Goal: Find contact information: Find contact information

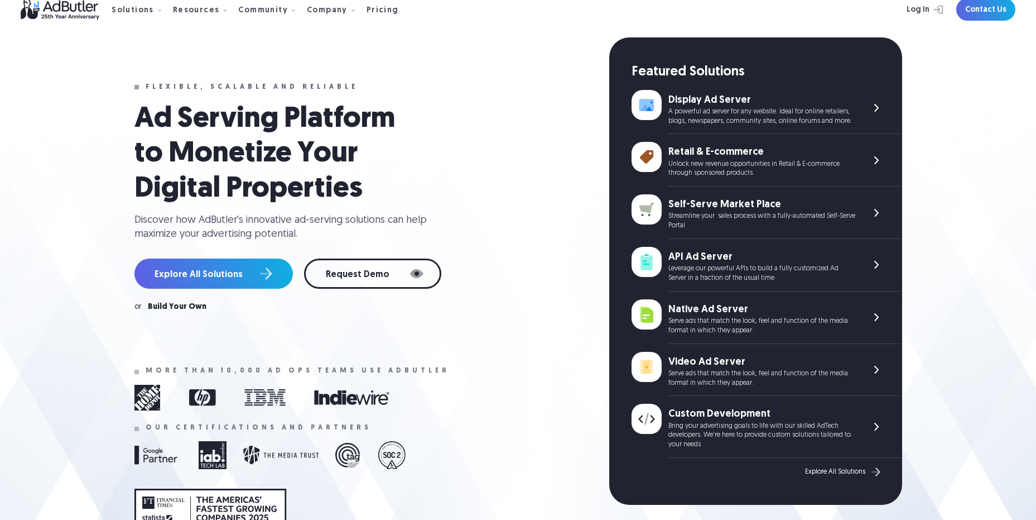
scroll to position [56, 0]
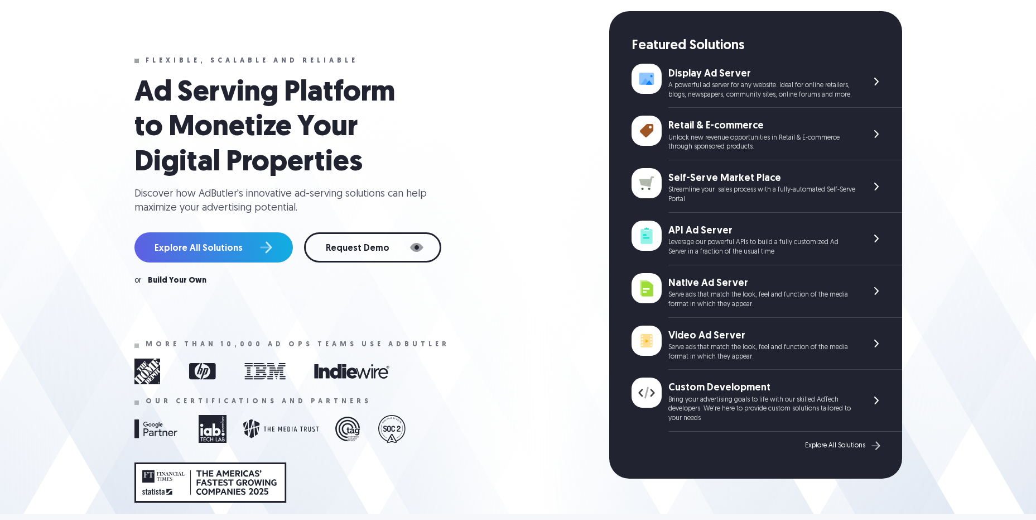
click at [873, 345] on img at bounding box center [876, 343] width 13 height 13
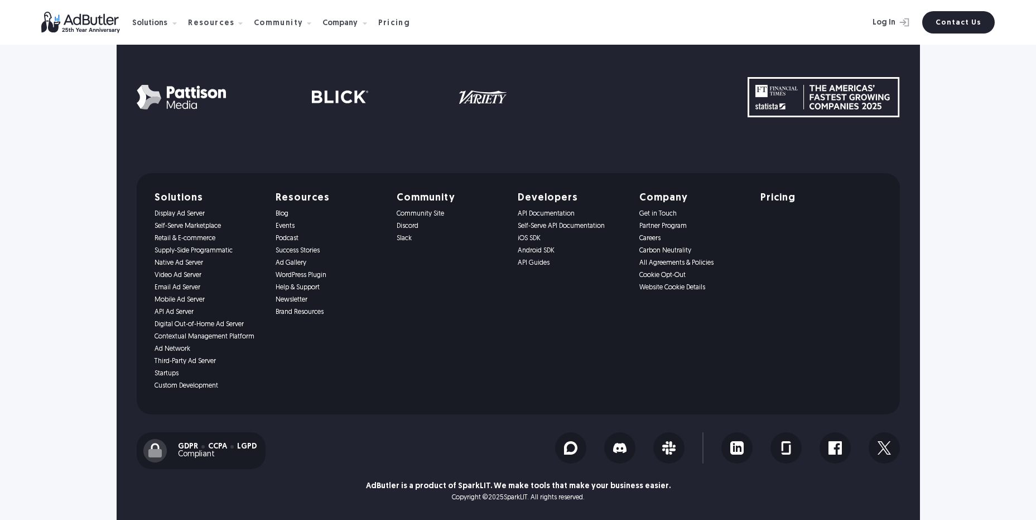
scroll to position [5583, 0]
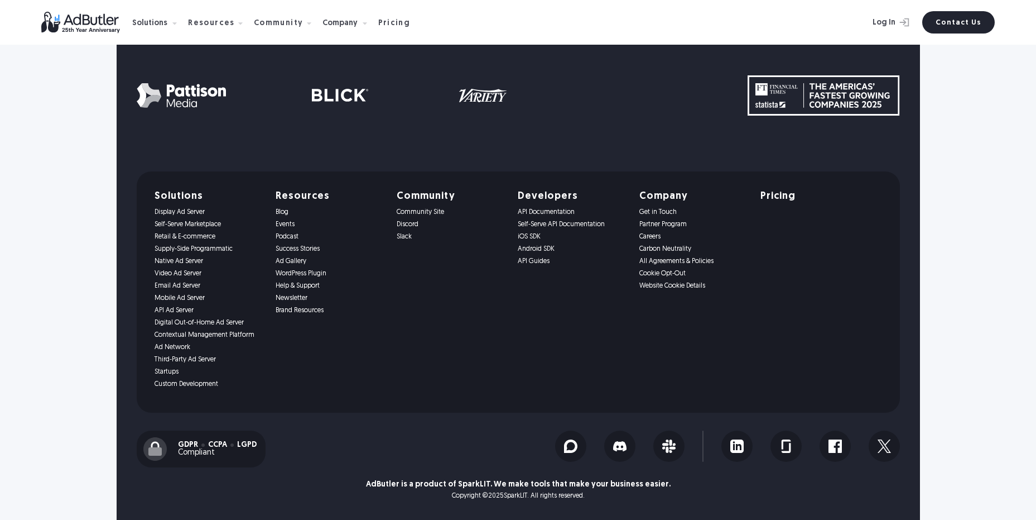
click at [166, 372] on link "Startups" at bounding box center [209, 372] width 108 height 8
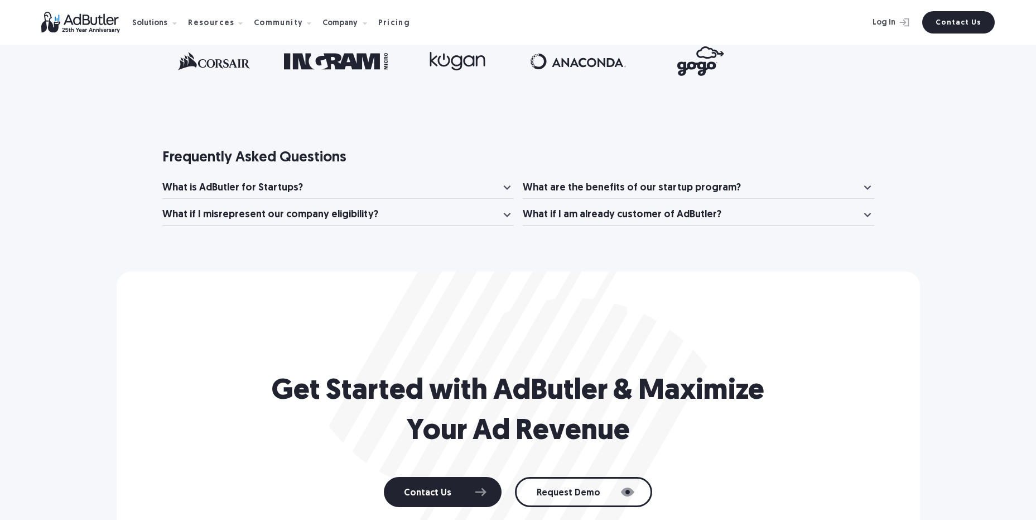
scroll to position [1563, 0]
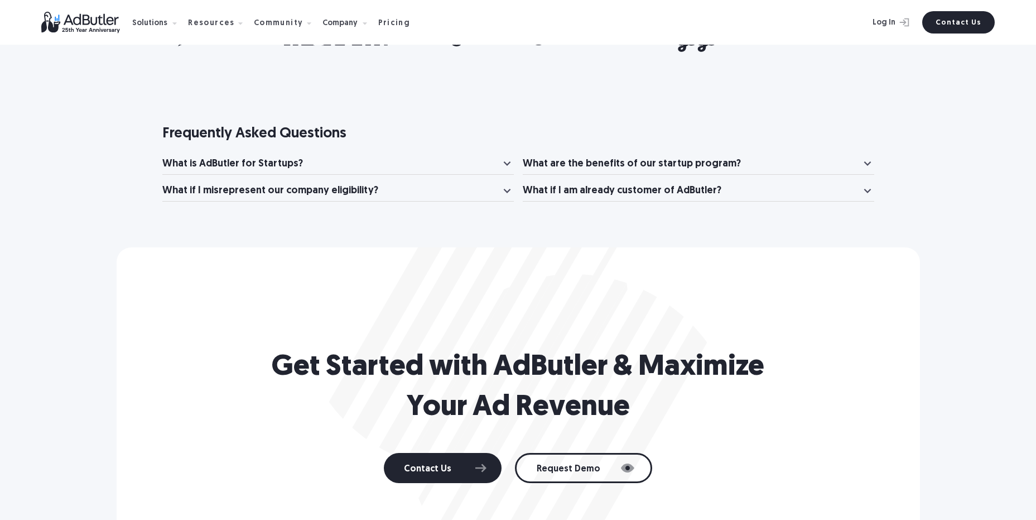
click at [448, 157] on div "What is AdButler for Startups?" at bounding box center [331, 164] width 338 height 14
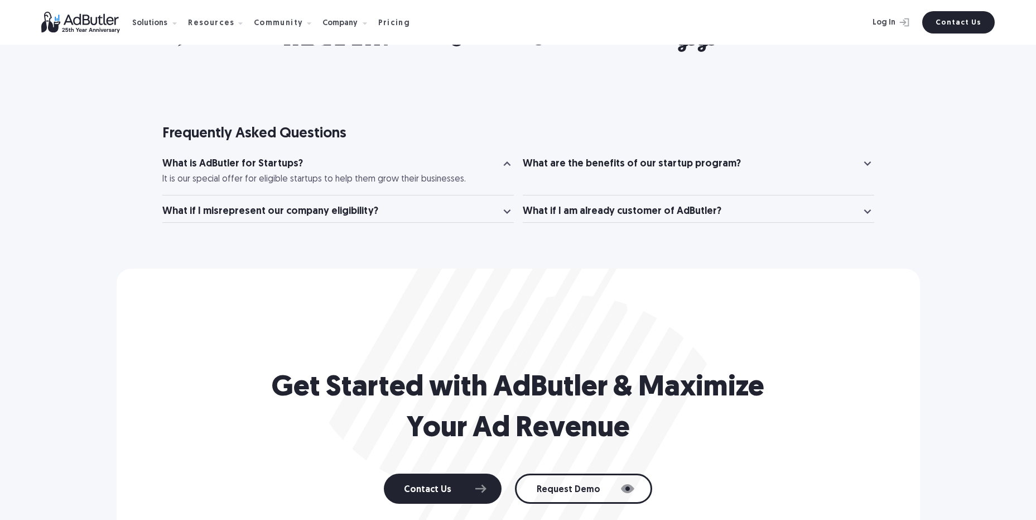
click at [451, 157] on div "What is AdButler for Startups?" at bounding box center [331, 164] width 338 height 14
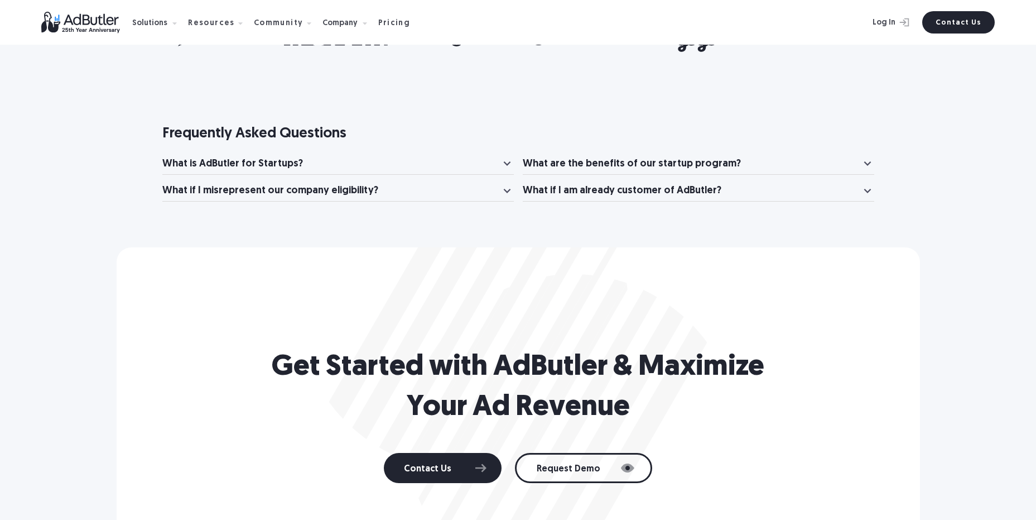
click at [446, 184] on div "What if I misrepresent our company eligibility?" at bounding box center [331, 191] width 338 height 14
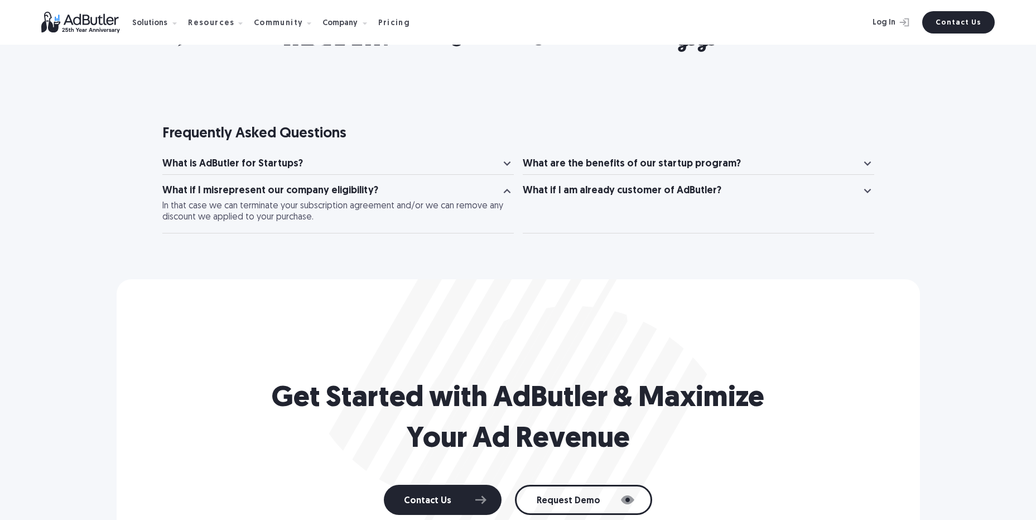
click at [446, 184] on div "What if I misrepresent our company eligibility?" at bounding box center [331, 191] width 338 height 14
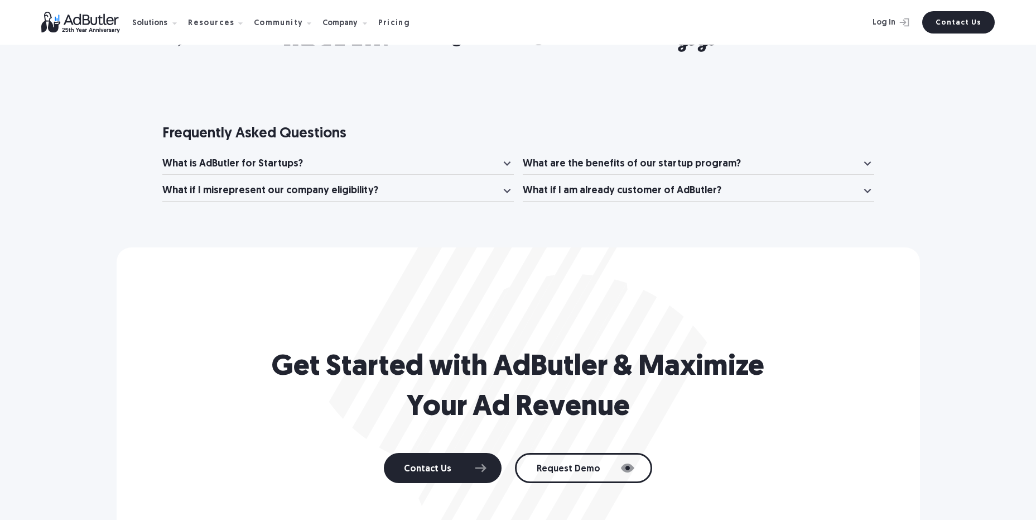
click at [384, 184] on div "What if I misrepresent our company eligibility?" at bounding box center [331, 191] width 338 height 14
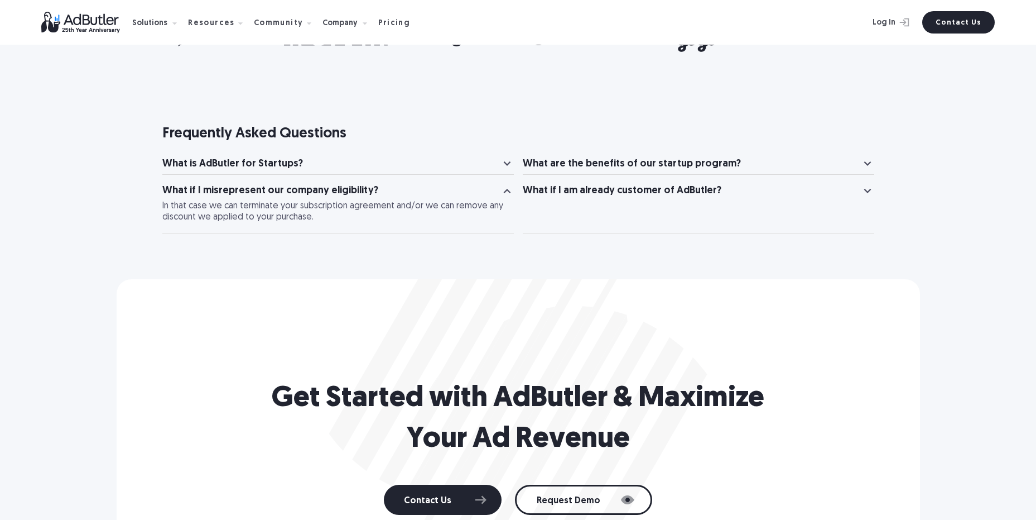
click at [384, 184] on div "What if I misrepresent our company eligibility?" at bounding box center [331, 191] width 338 height 14
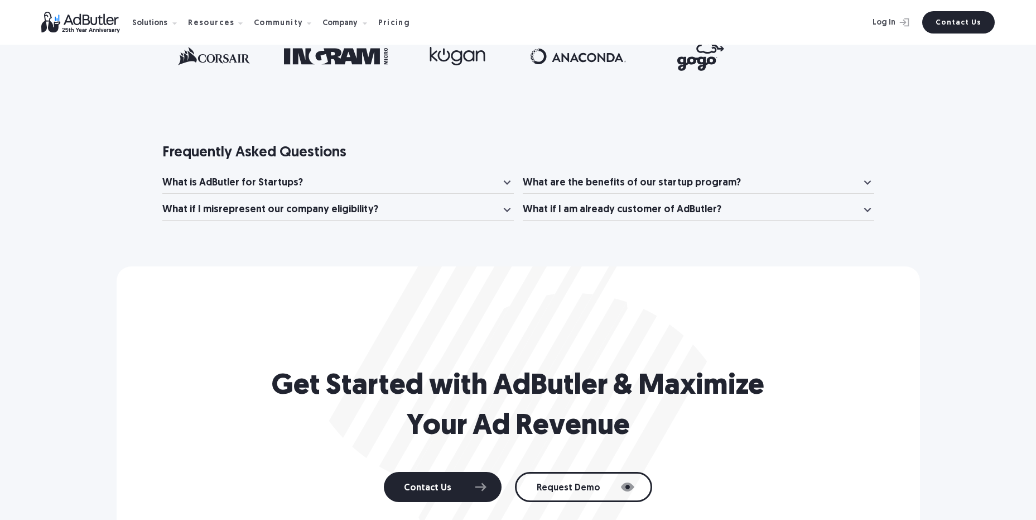
scroll to position [1618, 0]
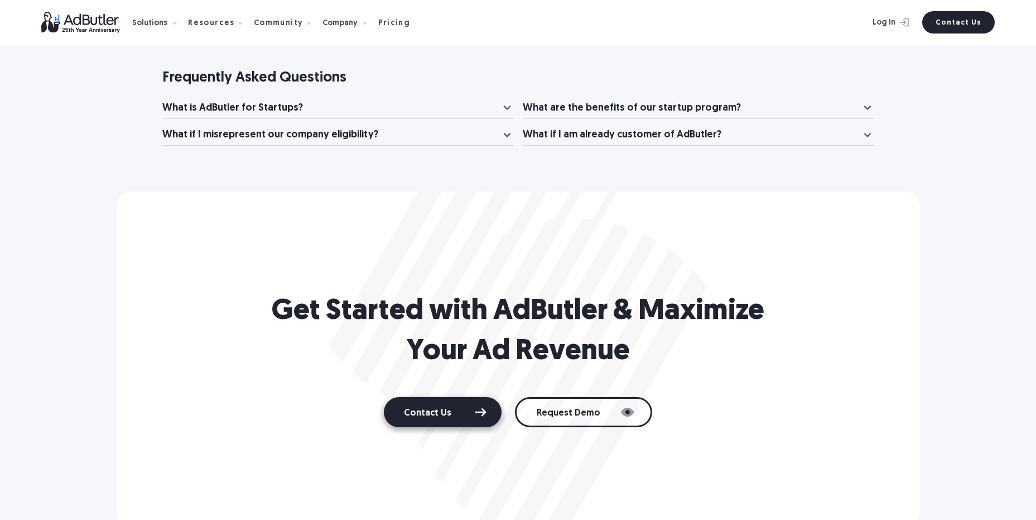
click at [468, 398] on link "Contact Us" at bounding box center [443, 412] width 118 height 30
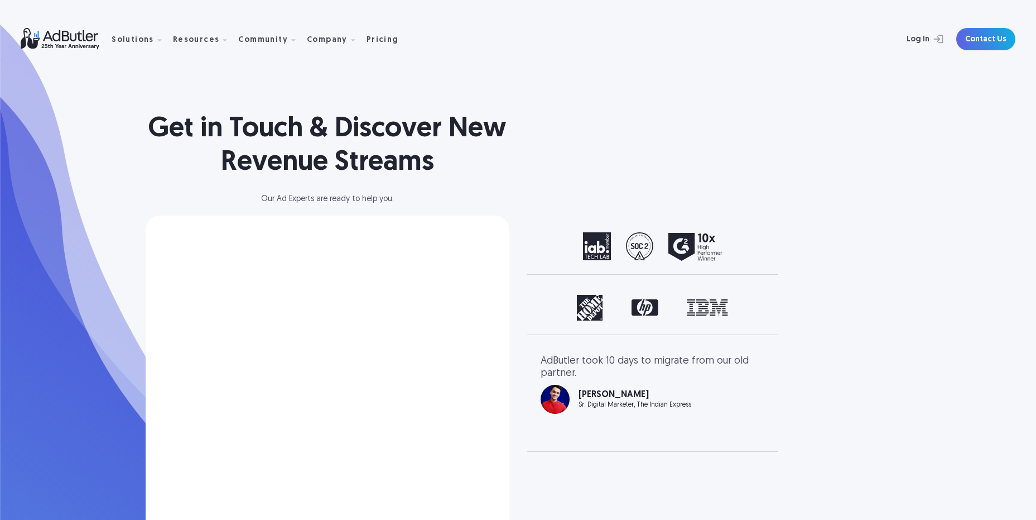
select select "North America"
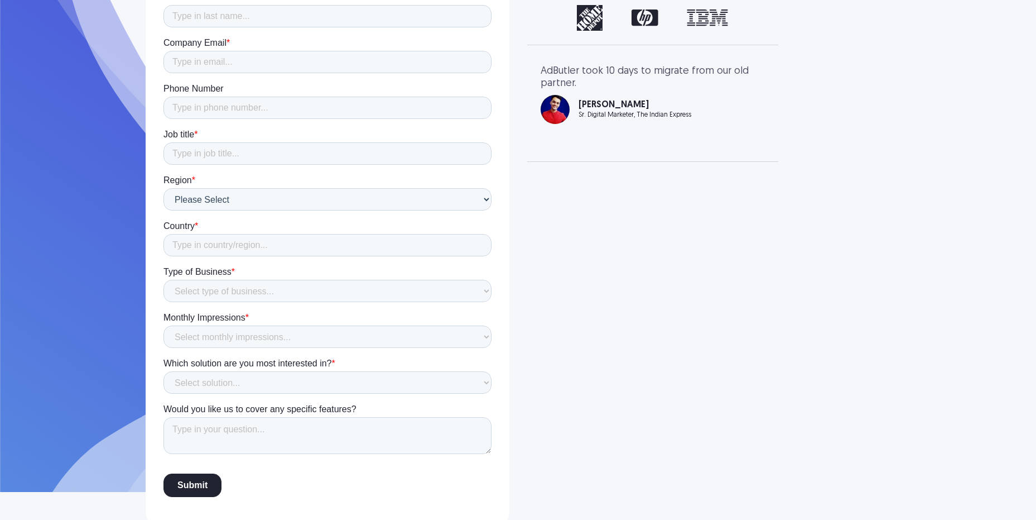
scroll to position [296, 0]
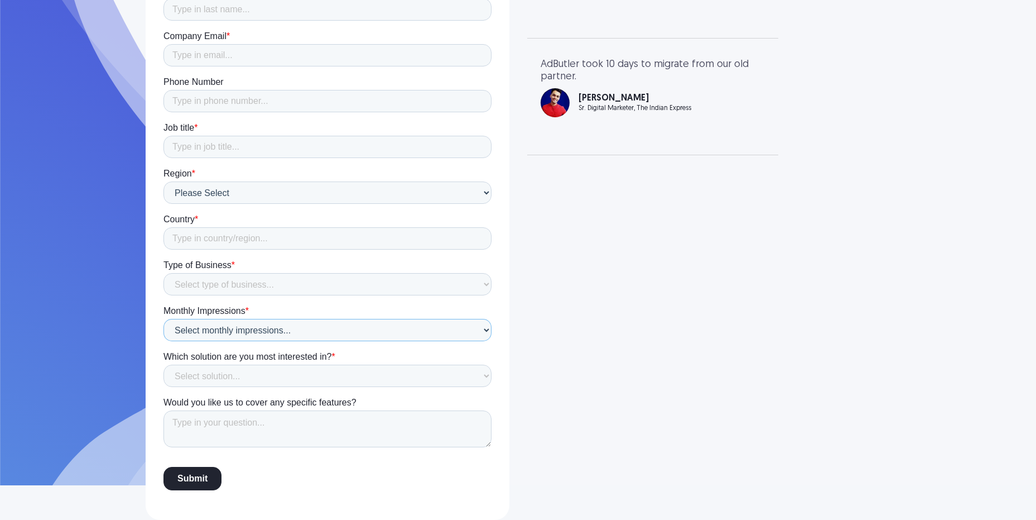
click at [469, 330] on select "Select monthly impressions... Less than 1 million 1 - 10 million 10 - 100 milli…" at bounding box center [327, 330] width 328 height 22
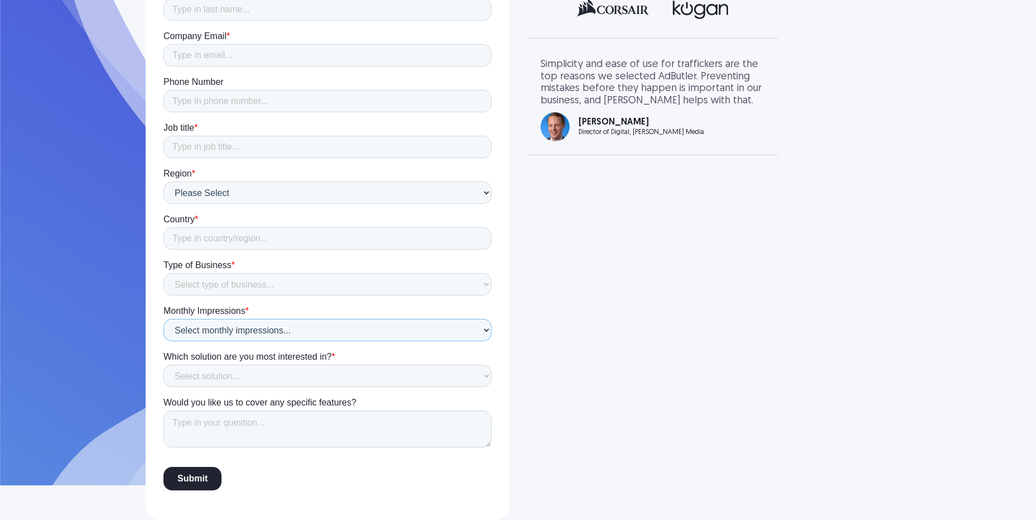
click at [469, 330] on select "Select monthly impressions... Less than 1 million 1 - 10 million 10 - 100 milli…" at bounding box center [327, 330] width 328 height 22
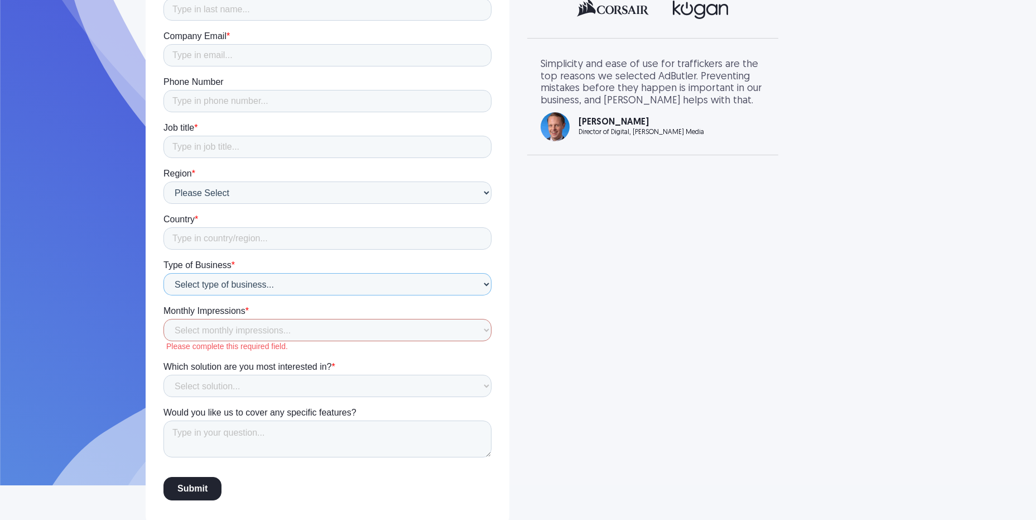
click at [450, 286] on select "Select type of business... Publisher Advertiser Brand Agency Network SSP DSP Ex…" at bounding box center [327, 284] width 328 height 22
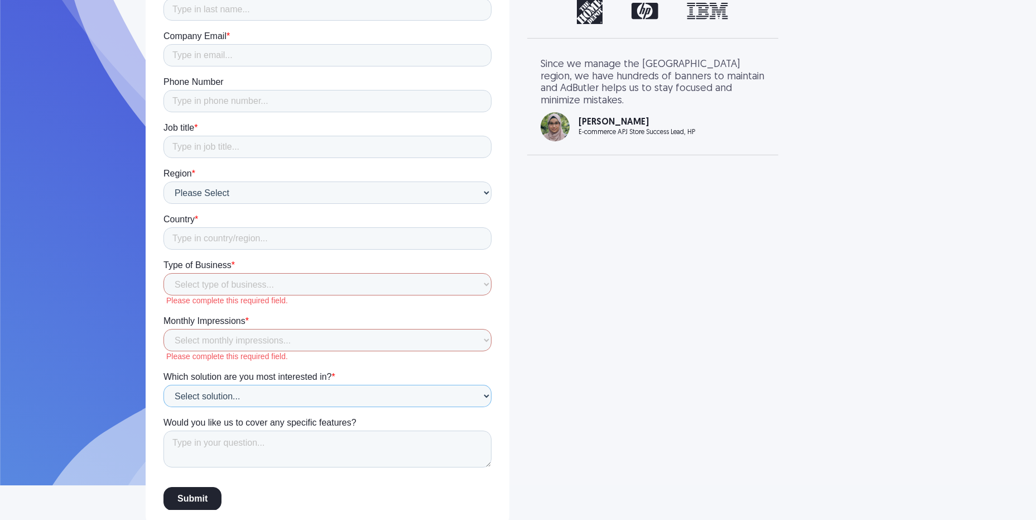
click at [422, 386] on select "Select solution... Display Ad Server Supply-Side Programmatic Video Ad Server M…" at bounding box center [327, 395] width 328 height 22
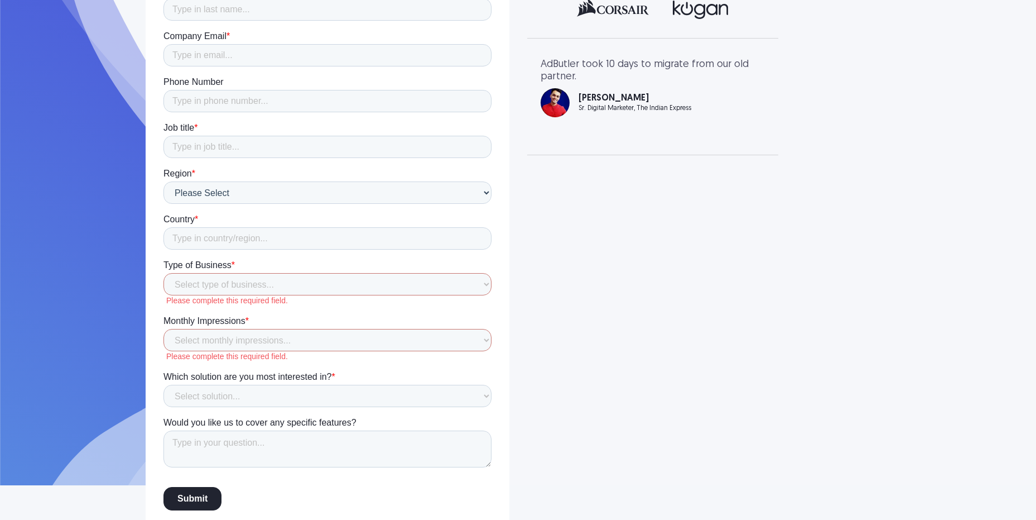
click at [584, 386] on div "Get in Touch & Discover New Revenue Streams Our Ad Experts are ready to help yo…" at bounding box center [519, 127] width 804 height 846
